Goal: Task Accomplishment & Management: Use online tool/utility

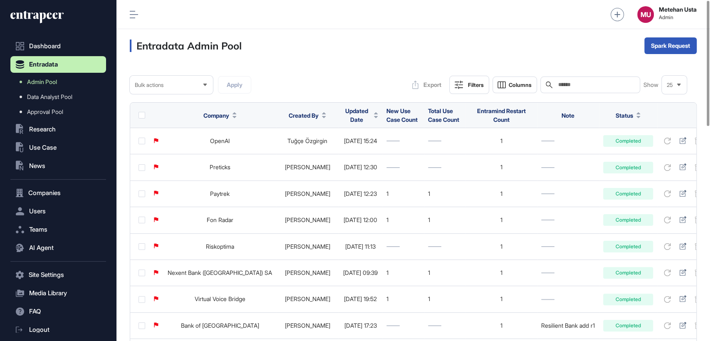
click at [343, 109] on div "Updated Date" at bounding box center [360, 115] width 35 height 24
click at [343, 121] on div "Updated Date" at bounding box center [360, 115] width 35 height 24
click at [343, 108] on div "Updated Date" at bounding box center [360, 115] width 35 height 24
click at [343, 114] on span "Updated Date" at bounding box center [357, 115] width 28 height 17
click at [333, 149] on span "Sort Descending" at bounding box center [344, 149] width 33 height 7
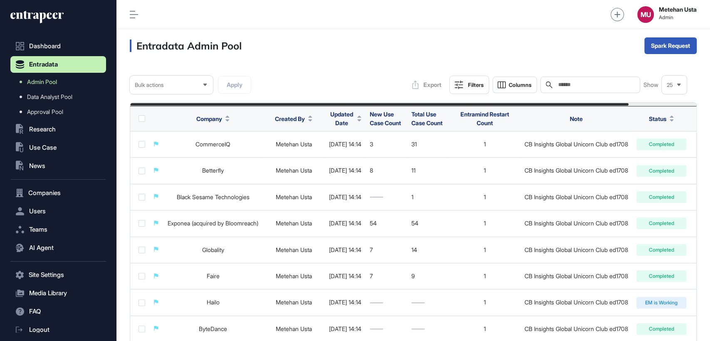
click at [432, 21] on div "MU Metehan Usta Admin" at bounding box center [414, 14] width 594 height 29
click at [665, 79] on div "Bulk" at bounding box center [671, 78] width 52 height 13
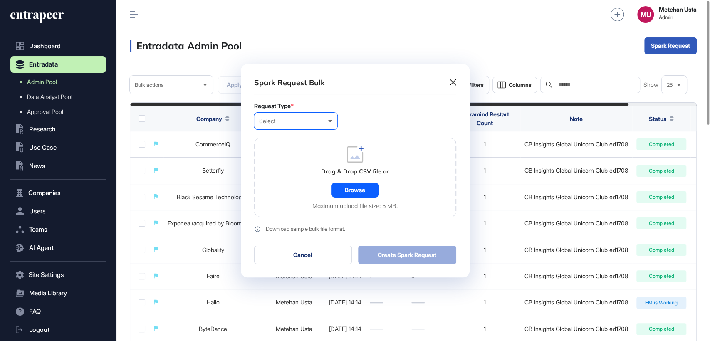
scroll to position [0, 3]
click at [289, 121] on div "Select" at bounding box center [295, 121] width 73 height 7
click at [0, 0] on div "Company" at bounding box center [0, 0] width 0 height 0
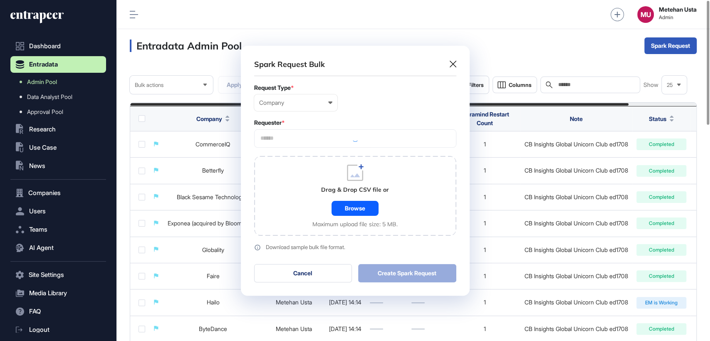
scroll to position [250, 229]
click at [326, 135] on div at bounding box center [355, 138] width 202 height 18
click at [323, 134] on div at bounding box center [355, 138] width 202 height 18
click at [303, 137] on div at bounding box center [355, 138] width 202 height 18
click at [294, 140] on div at bounding box center [355, 138] width 202 height 18
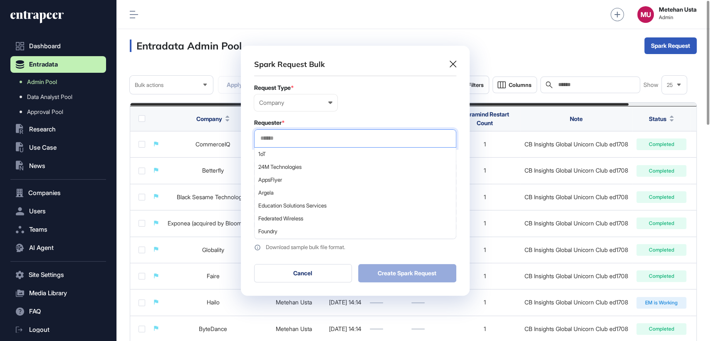
click at [333, 137] on input "text" at bounding box center [355, 138] width 191 height 7
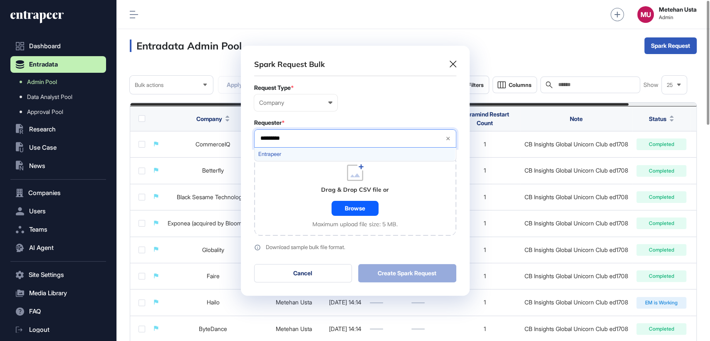
type input "*********"
click at [299, 151] on span "Entrapeer" at bounding box center [354, 154] width 193 height 6
click at [375, 107] on div "Company User Company Customer Request ID" at bounding box center [355, 102] width 202 height 17
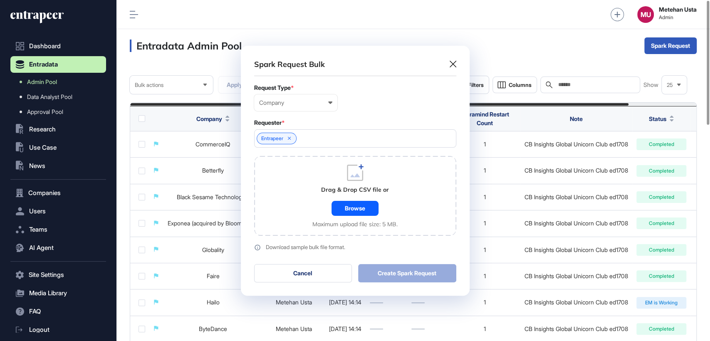
click at [345, 221] on div "Maximum upload file size: 5 MB." at bounding box center [355, 224] width 85 height 7
click at [351, 213] on div "Browse" at bounding box center [355, 208] width 47 height 15
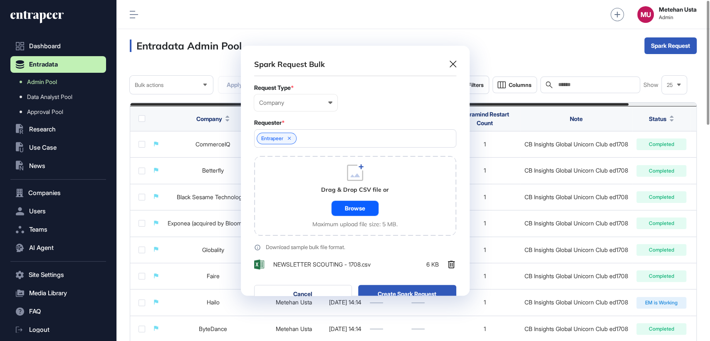
scroll to position [271, 229]
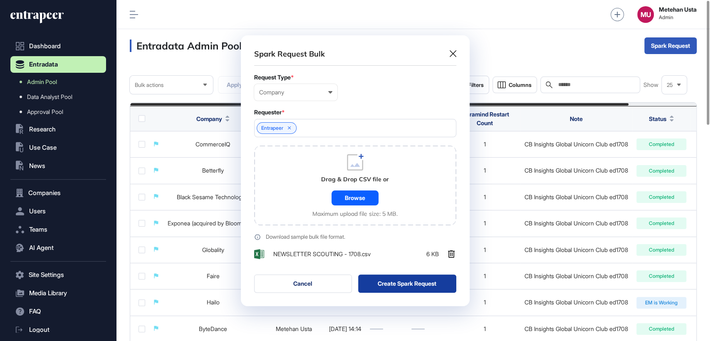
click at [396, 278] on button "Create Spark Request" at bounding box center [407, 284] width 98 height 18
